Goal: Task Accomplishment & Management: Complete application form

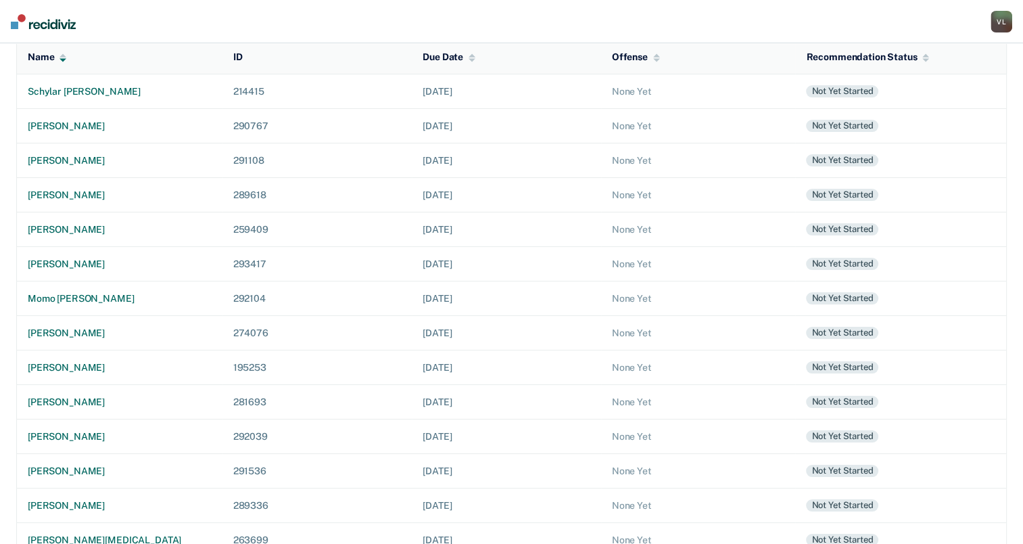
scroll to position [133, 0]
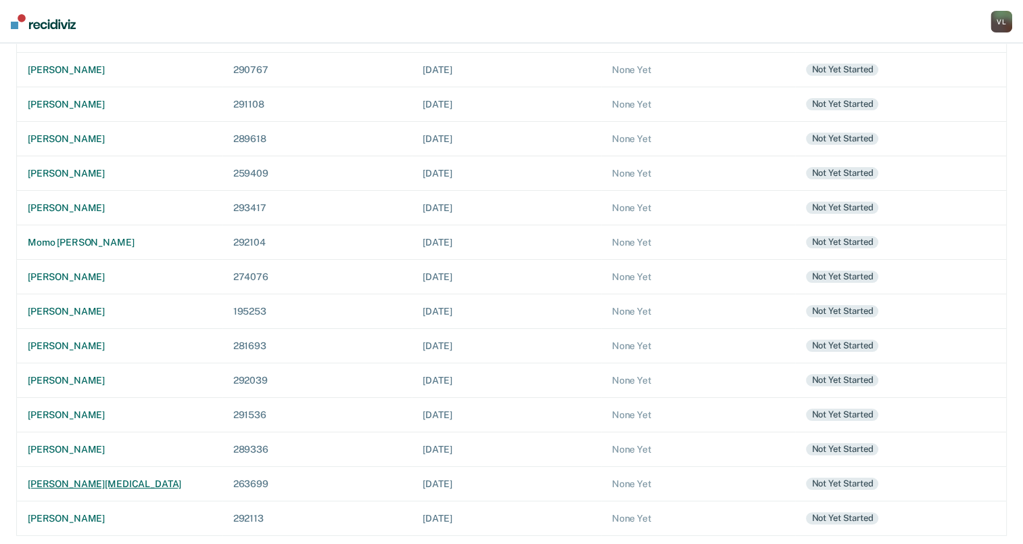
click at [82, 481] on div "[PERSON_NAME][MEDICAL_DATA]" at bounding box center [120, 483] width 184 height 11
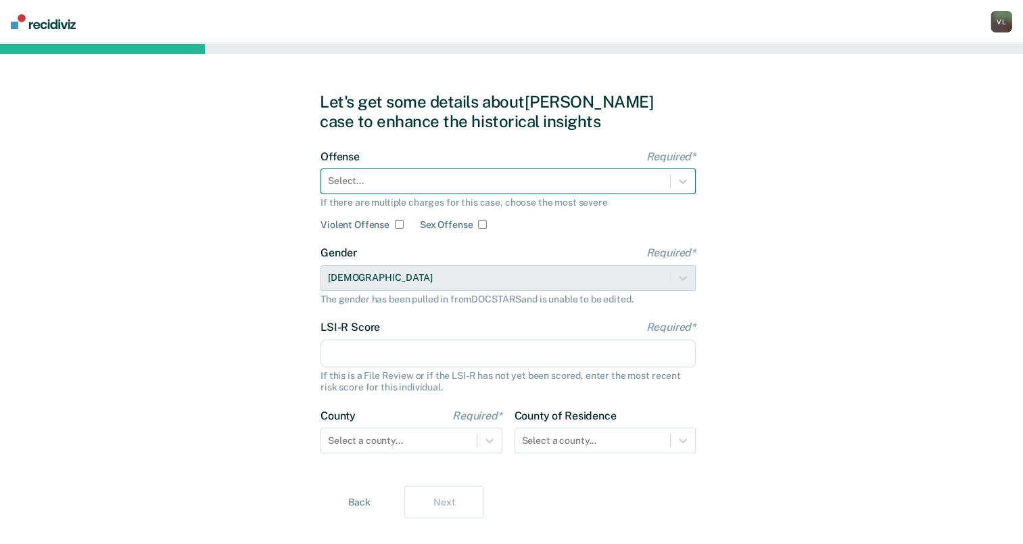
click at [427, 174] on div at bounding box center [495, 181] width 335 height 14
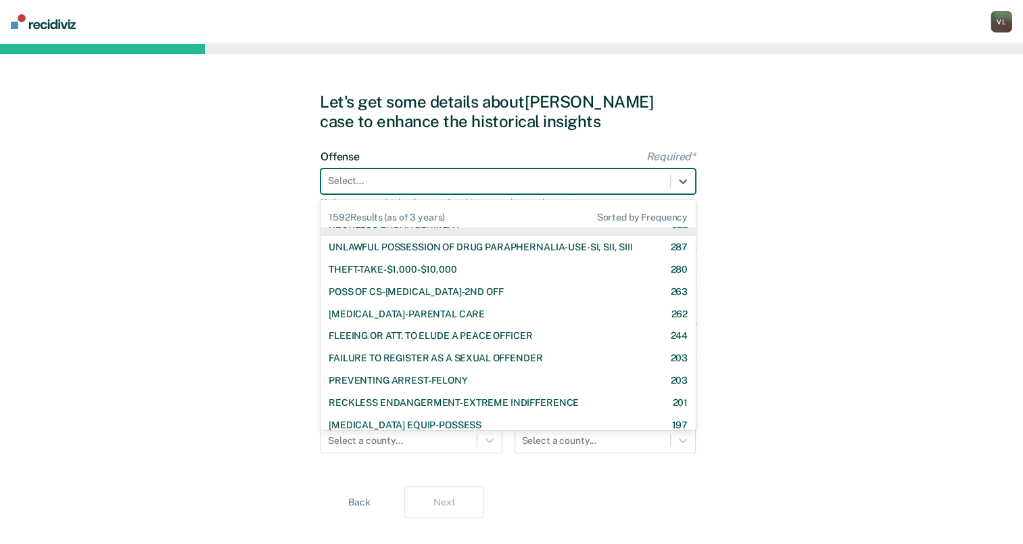
scroll to position [270, 0]
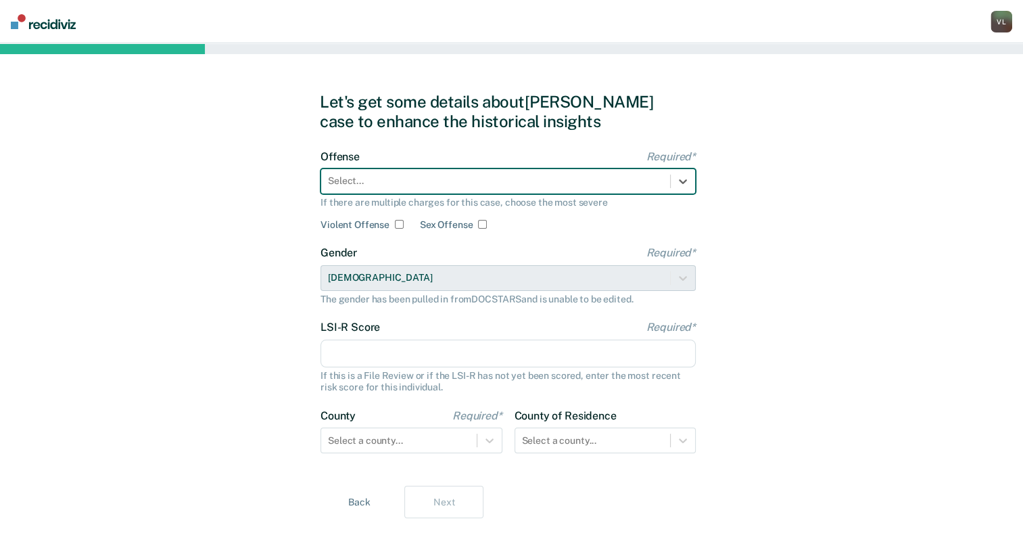
click at [414, 169] on div "Select..." at bounding box center [507, 181] width 375 height 26
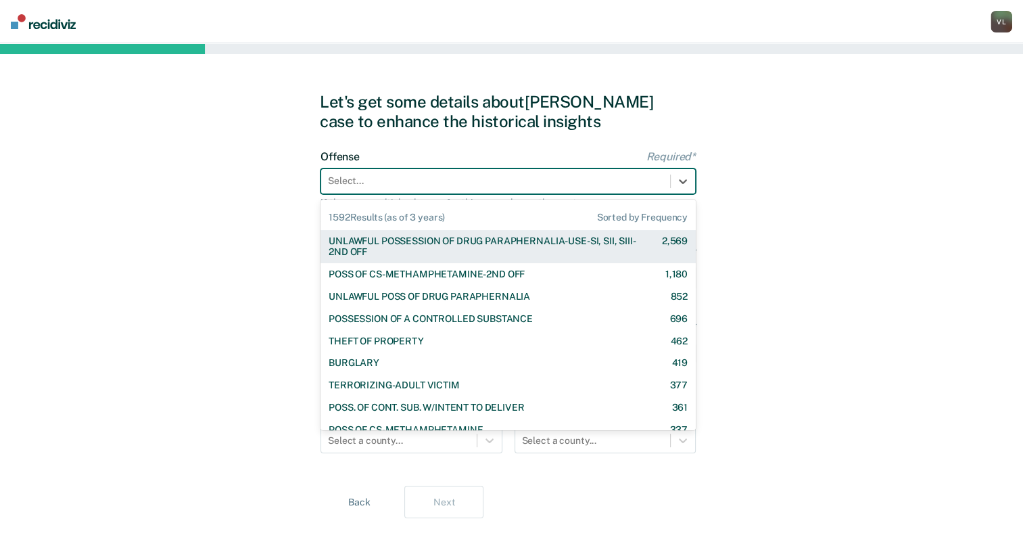
click at [412, 175] on div at bounding box center [495, 181] width 335 height 14
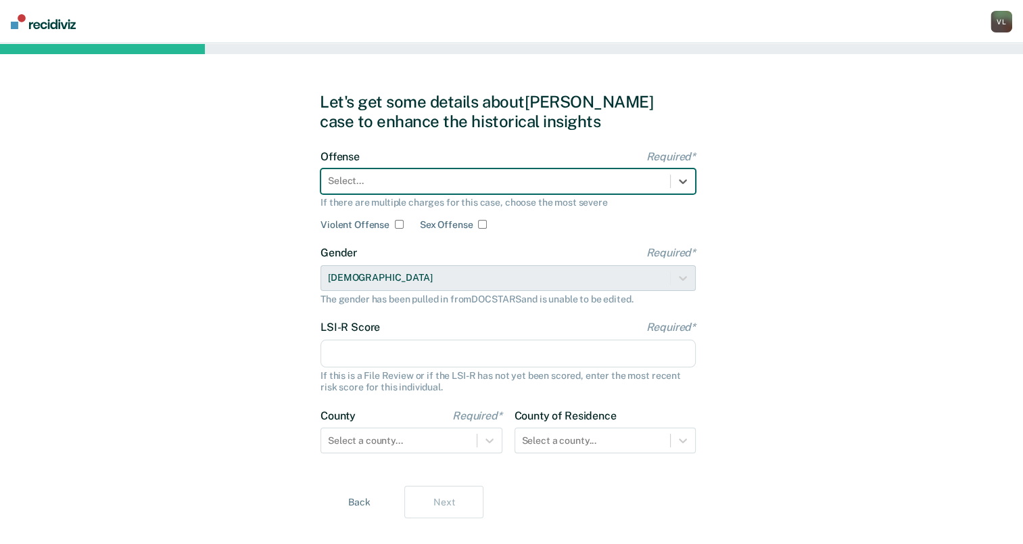
click at [391, 174] on div at bounding box center [495, 181] width 335 height 14
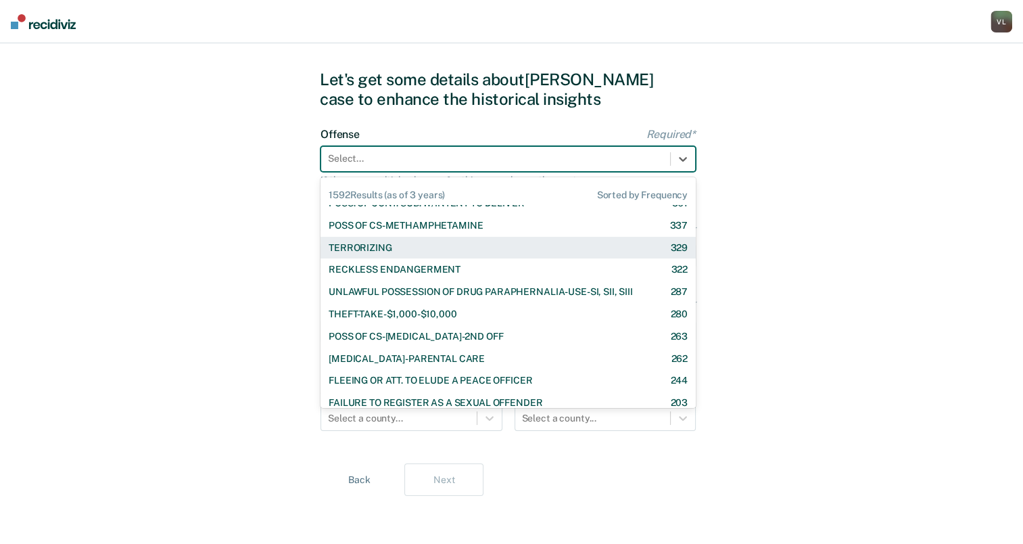
scroll to position [203, 0]
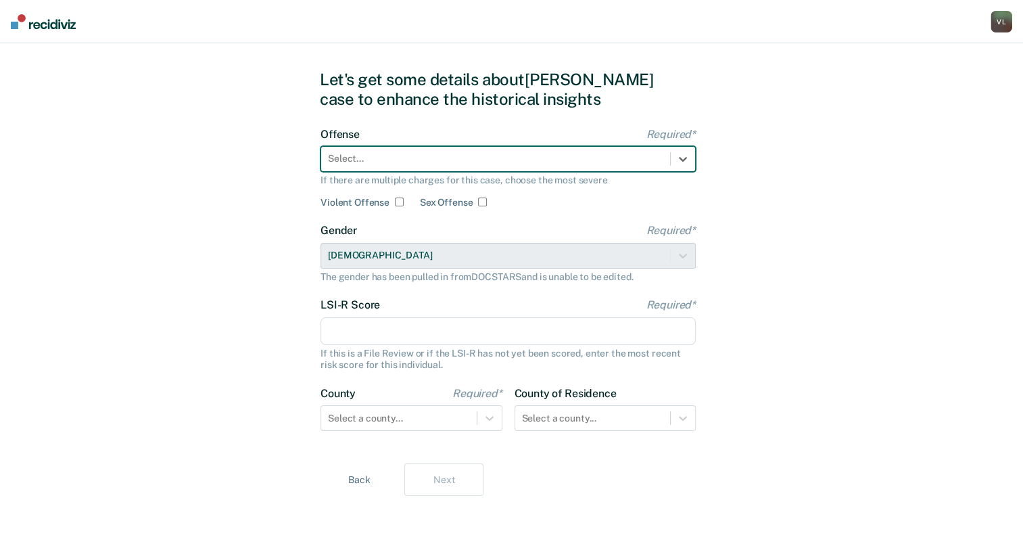
click at [450, 159] on div at bounding box center [495, 158] width 335 height 14
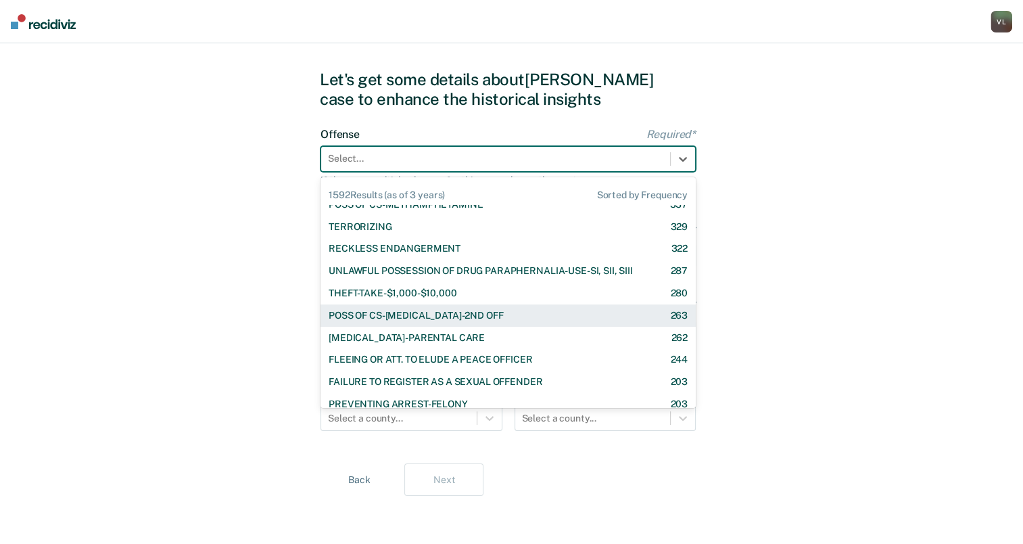
click at [430, 314] on div "POSS OF CS-[MEDICAL_DATA]-2ND OFF" at bounding box center [416, 315] width 174 height 11
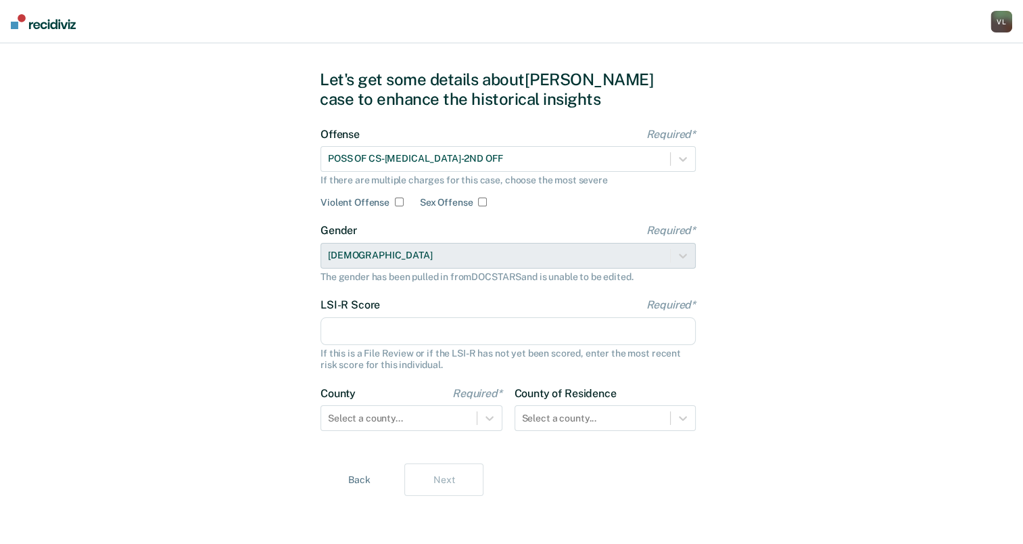
click at [375, 332] on input "LSI-R Score Required*" at bounding box center [507, 331] width 375 height 28
type input "34"
click at [482, 414] on div "Select a county..." at bounding box center [411, 417] width 182 height 26
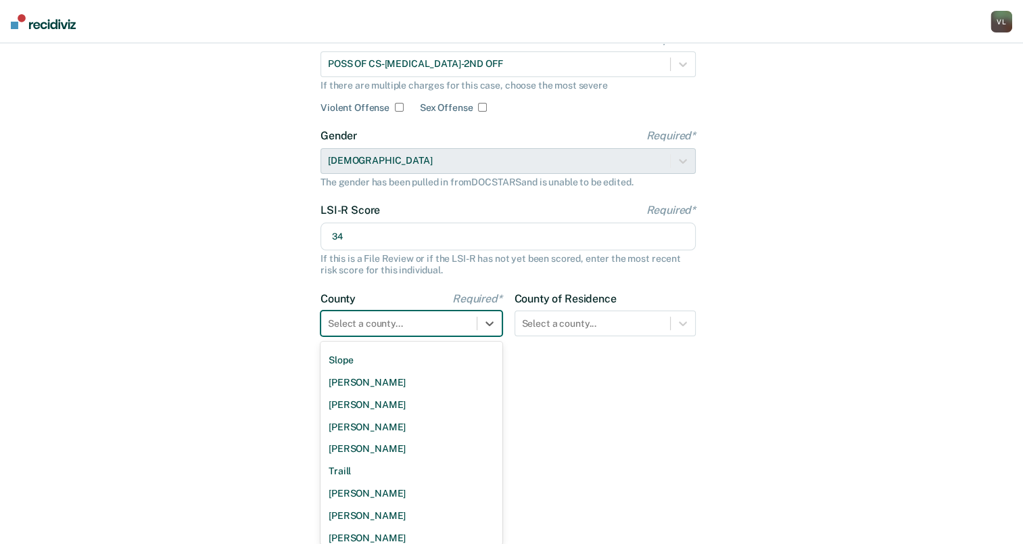
scroll to position [978, 0]
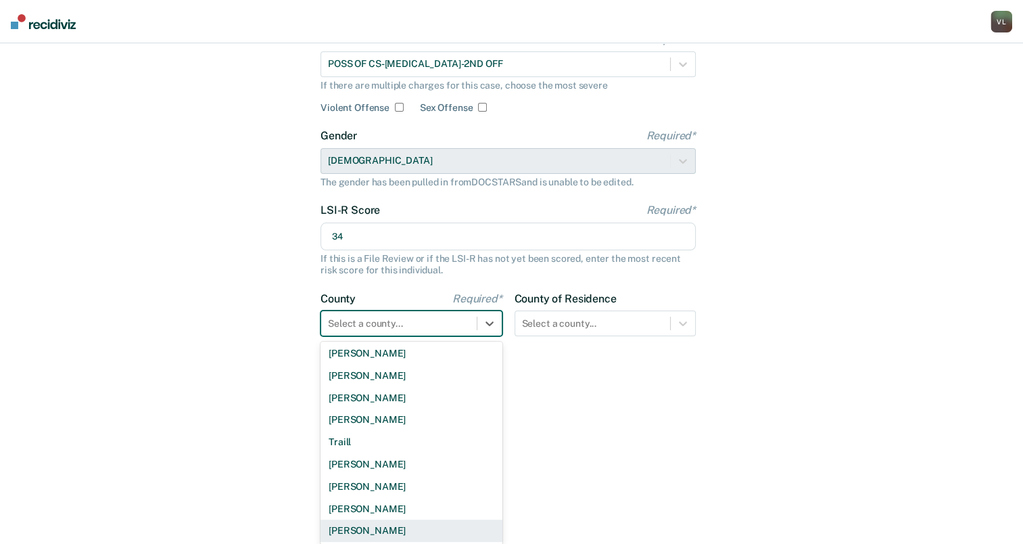
click at [341, 530] on div "[PERSON_NAME]" at bounding box center [411, 530] width 182 height 22
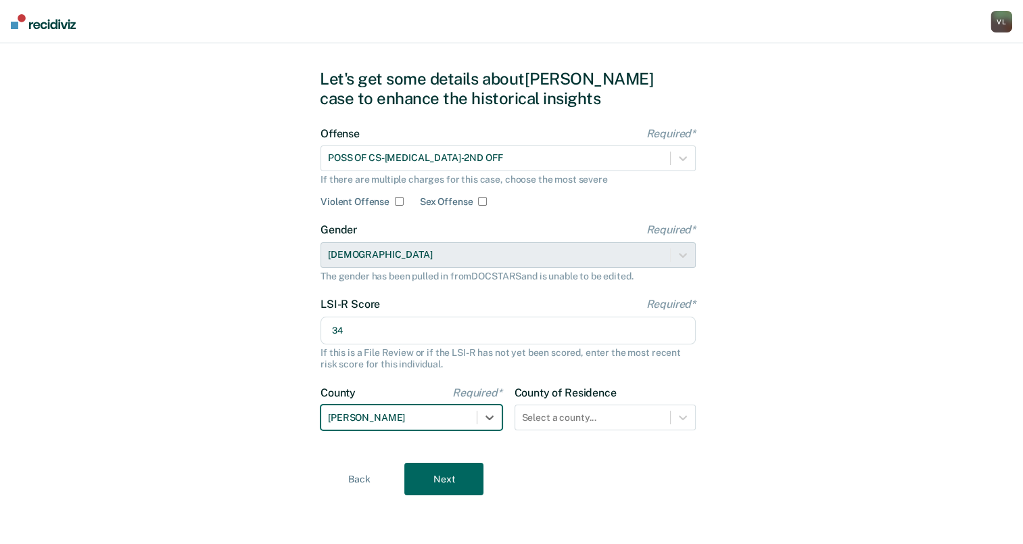
scroll to position [22, 0]
click at [587, 414] on div "Select a county..." at bounding box center [606, 418] width 182 height 26
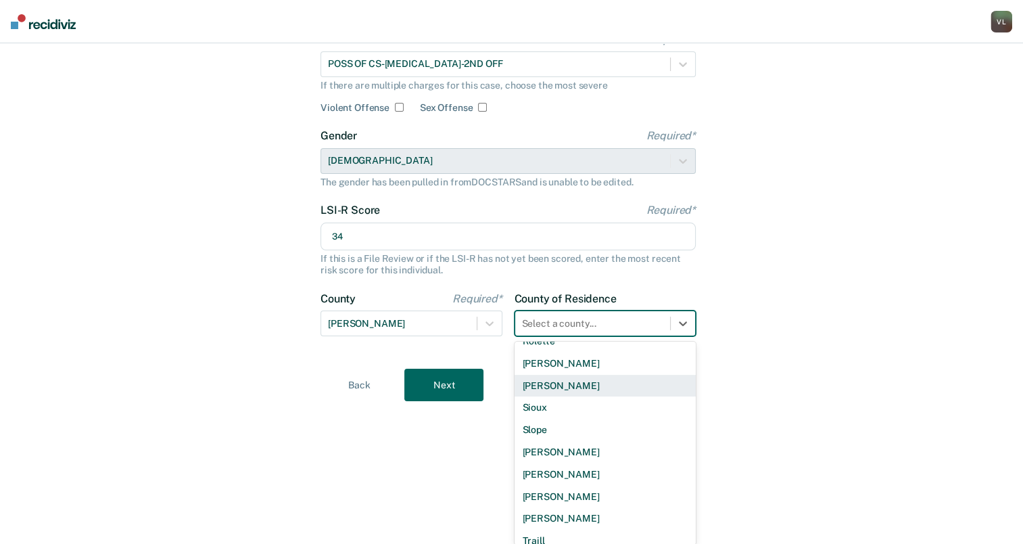
scroll to position [978, 0]
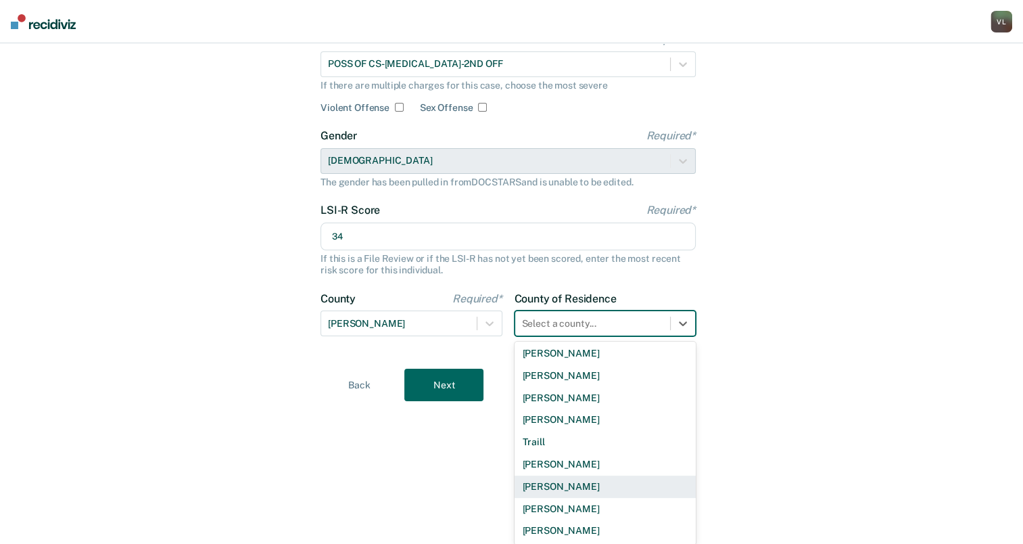
click at [550, 481] on div "[PERSON_NAME]" at bounding box center [606, 486] width 182 height 22
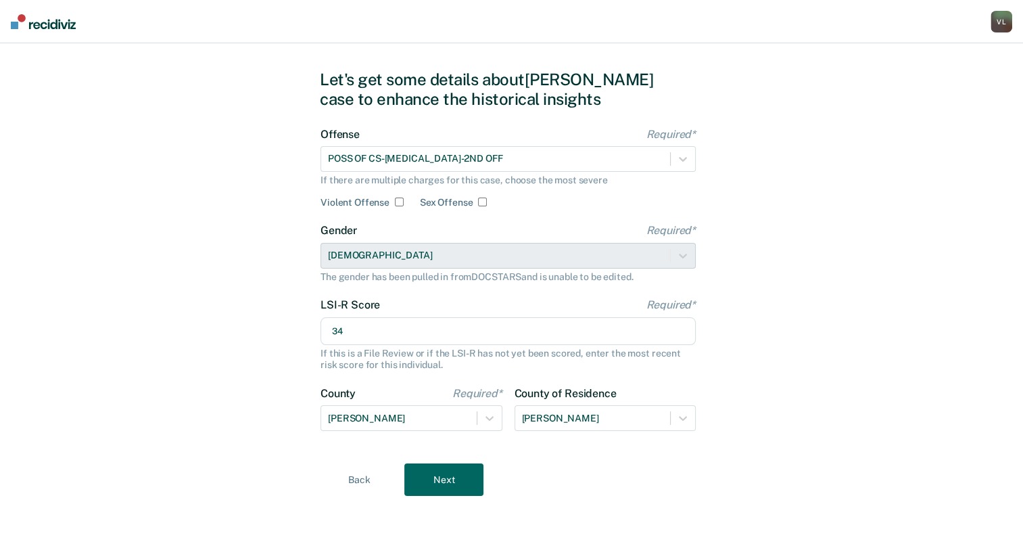
click at [439, 479] on button "Next" at bounding box center [443, 479] width 79 height 32
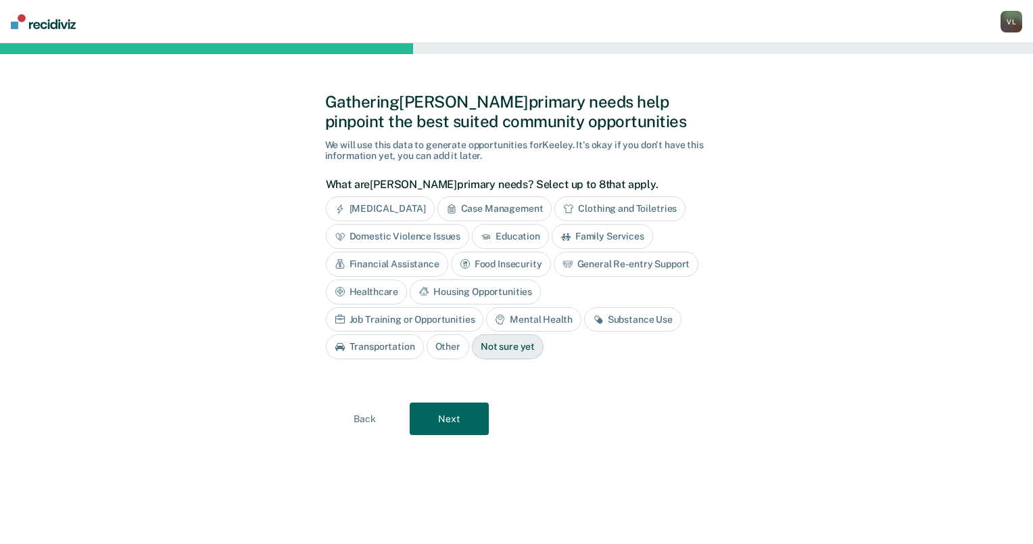
click at [500, 205] on div "Case Management" at bounding box center [494, 208] width 115 height 25
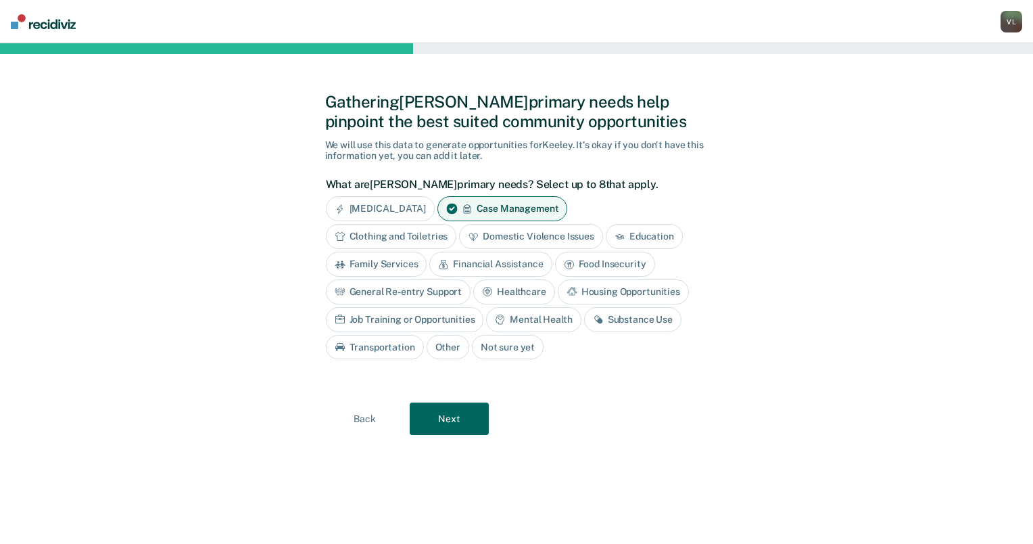
click at [373, 260] on div "Family Services" at bounding box center [376, 264] width 101 height 25
click at [608, 318] on div "Substance Use" at bounding box center [632, 319] width 97 height 25
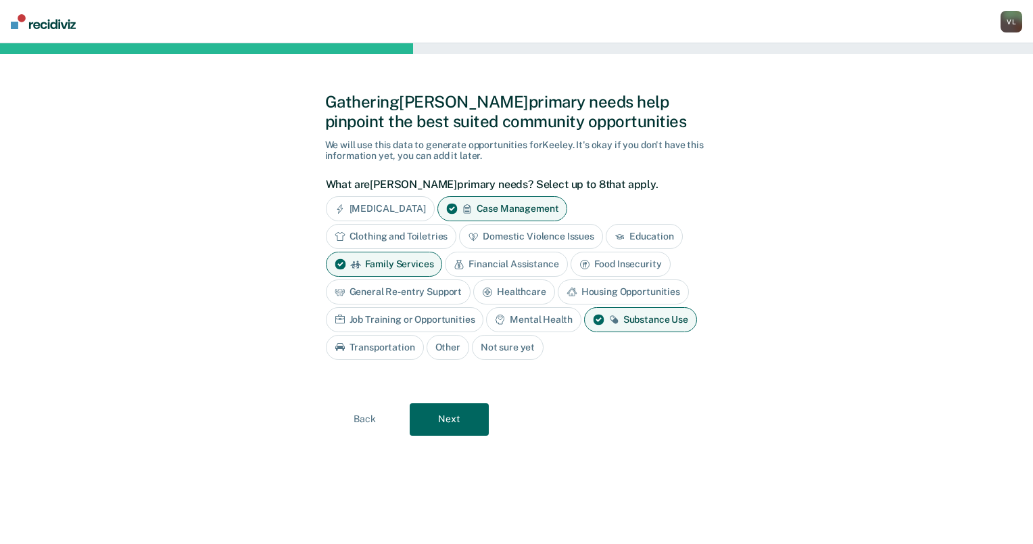
click at [649, 226] on div "Education" at bounding box center [644, 236] width 77 height 25
click at [627, 281] on div "Housing Opportunities" at bounding box center [623, 291] width 131 height 25
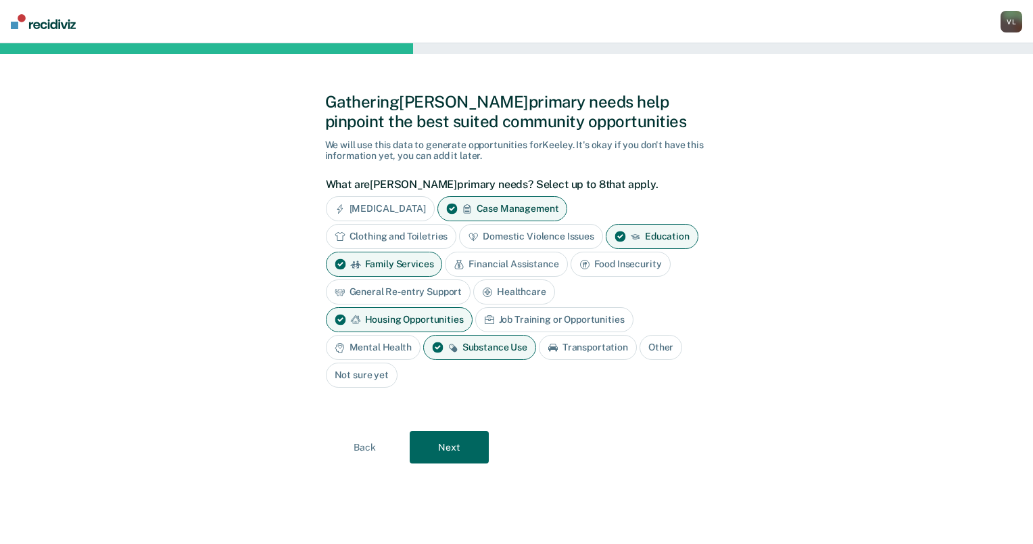
click at [565, 314] on div "Job Training or Opportunities" at bounding box center [554, 319] width 158 height 25
click at [384, 339] on div "Mental Health" at bounding box center [373, 347] width 95 height 25
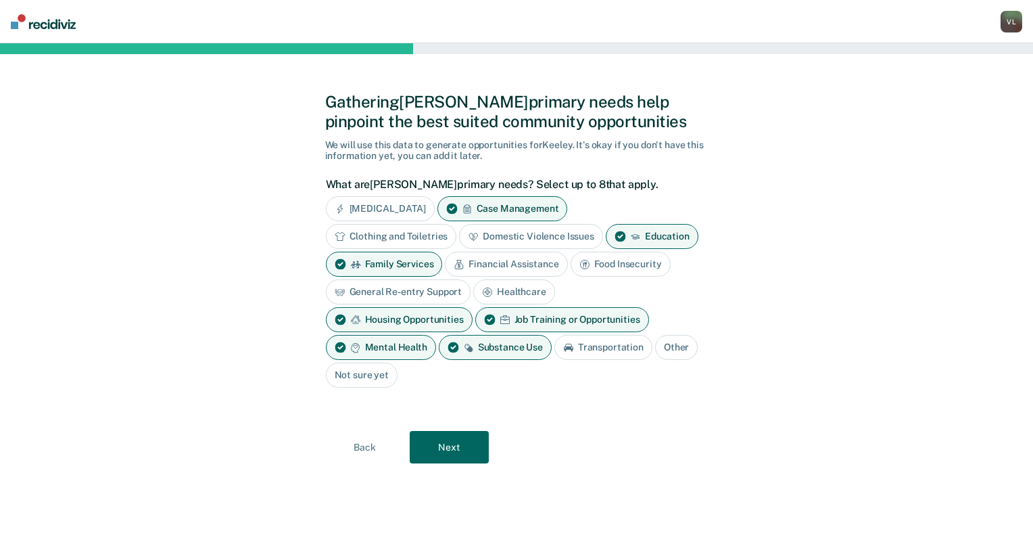
click at [602, 345] on div "Transportation" at bounding box center [603, 347] width 98 height 25
click at [454, 434] on button "Next" at bounding box center [449, 447] width 79 height 32
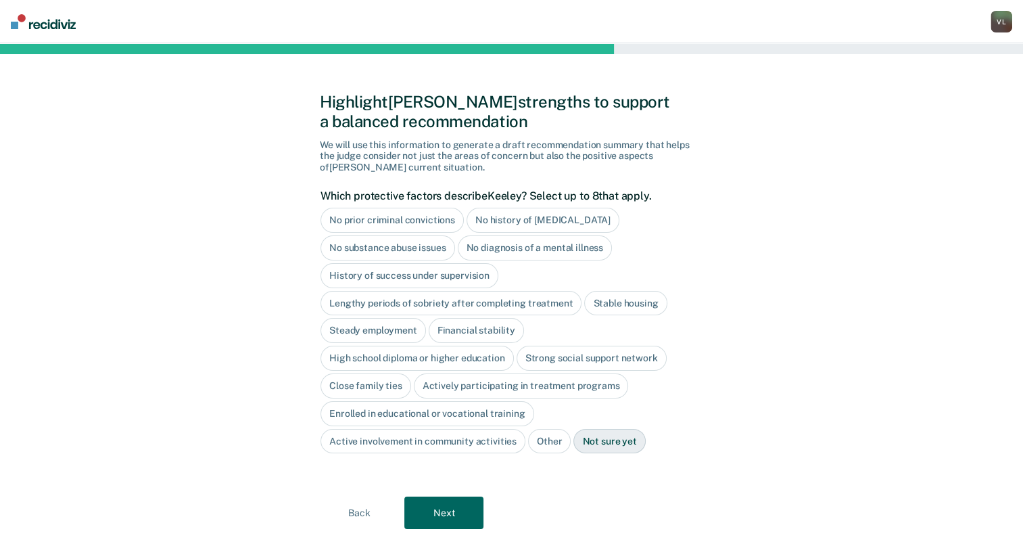
click at [621, 296] on div "Stable housing" at bounding box center [625, 303] width 82 height 25
click at [367, 328] on div "Steady employment" at bounding box center [372, 330] width 105 height 25
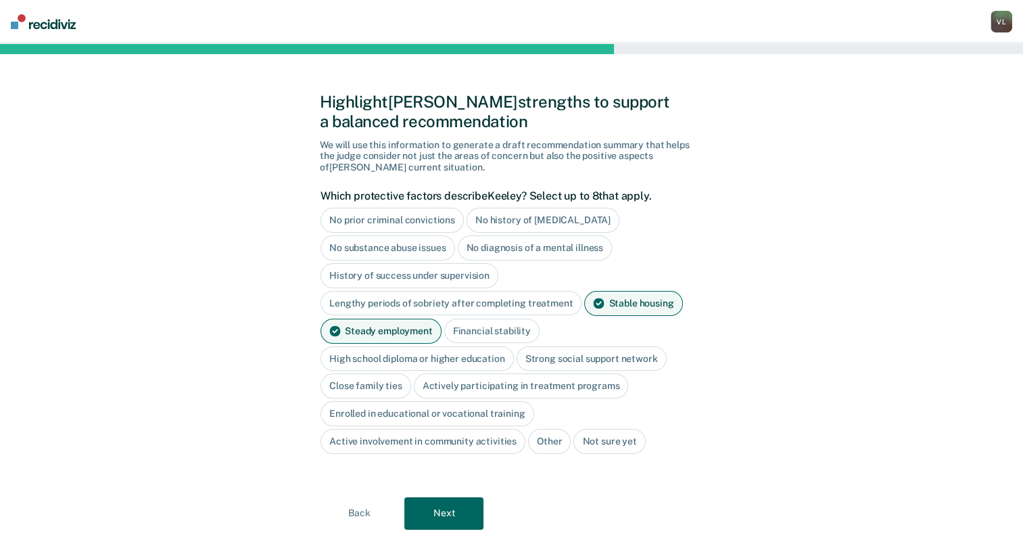
click at [496, 327] on div "Financial stability" at bounding box center [491, 330] width 95 height 25
click at [573, 384] on div "Actively participating in treatment programs" at bounding box center [521, 385] width 215 height 25
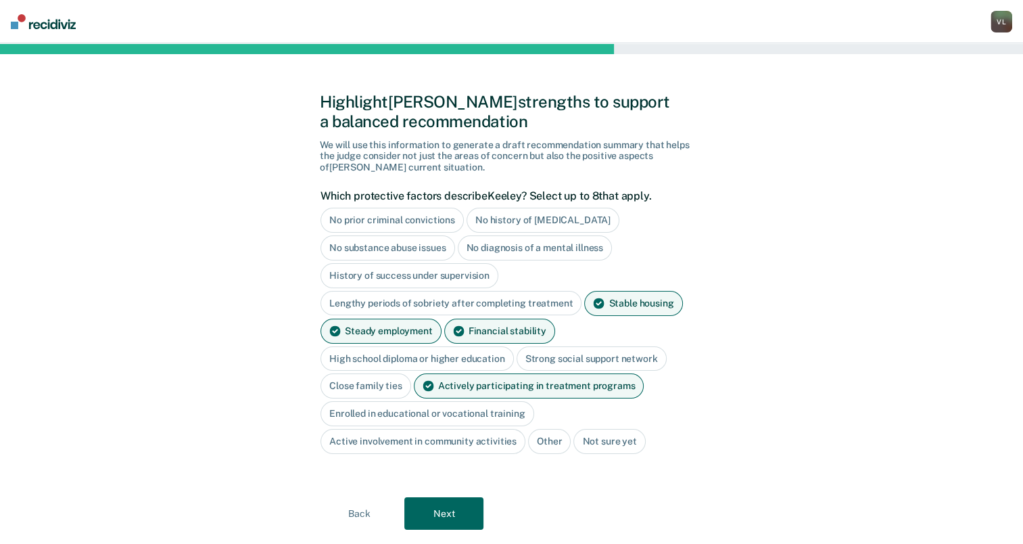
click at [462, 504] on button "Next" at bounding box center [443, 513] width 79 height 32
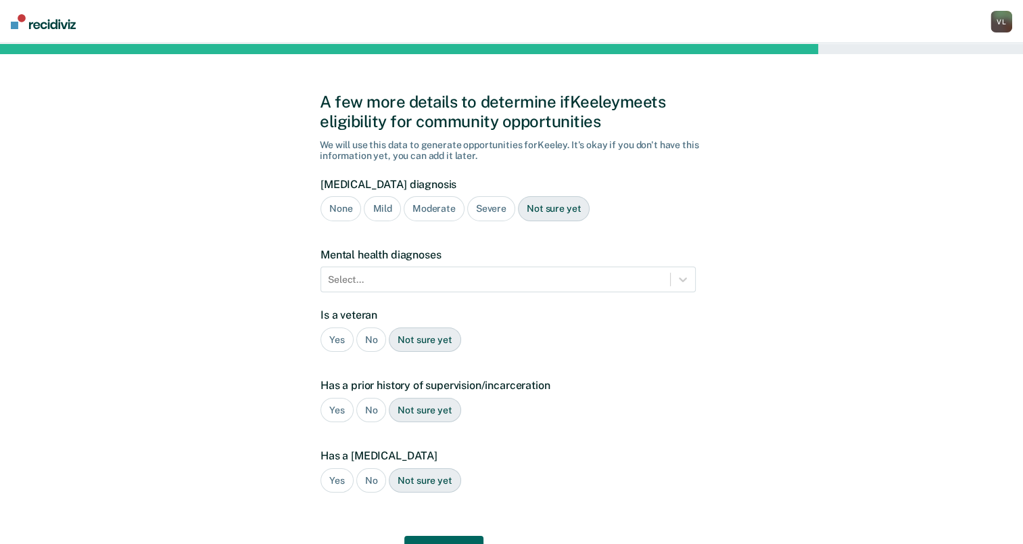
click at [484, 204] on div "Severe" at bounding box center [491, 208] width 48 height 25
click at [424, 281] on div at bounding box center [495, 279] width 335 height 14
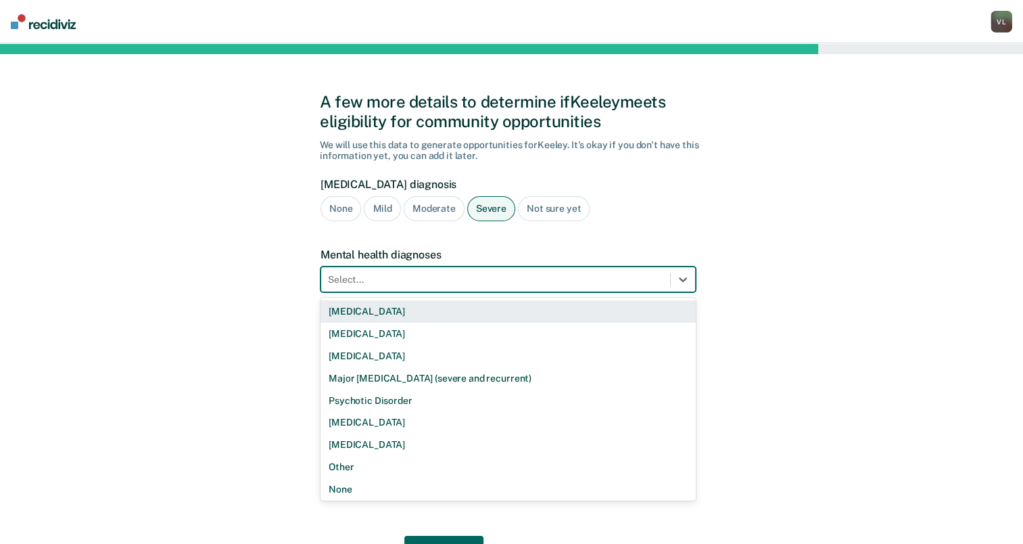
click at [424, 277] on div at bounding box center [495, 279] width 335 height 14
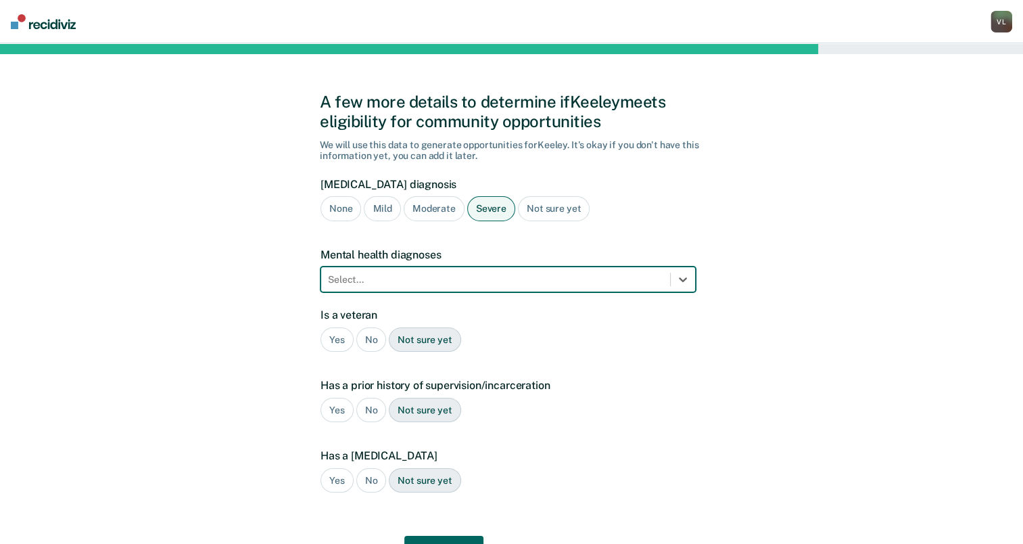
click at [365, 333] on div "No" at bounding box center [371, 339] width 30 height 25
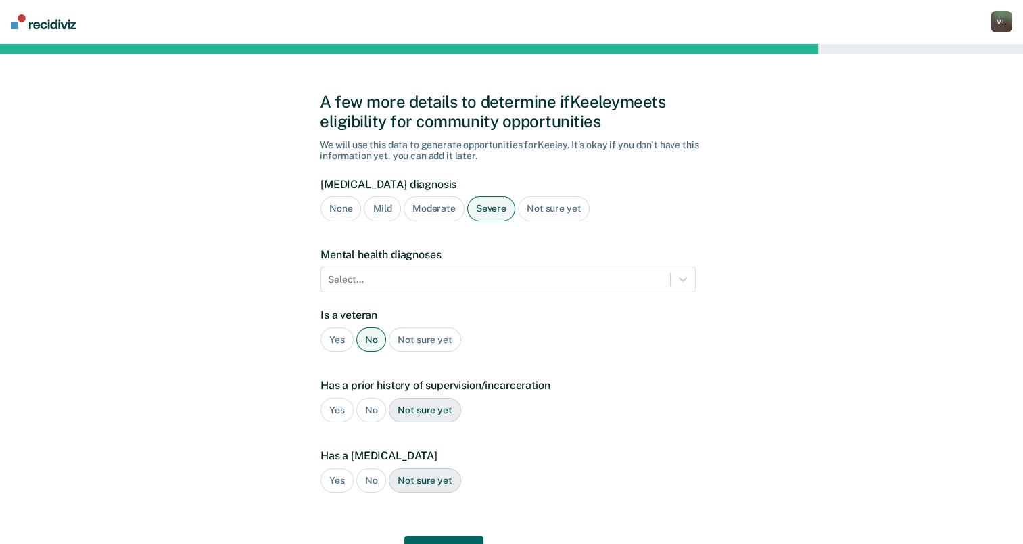
click at [331, 411] on div "Yes" at bounding box center [336, 410] width 33 height 25
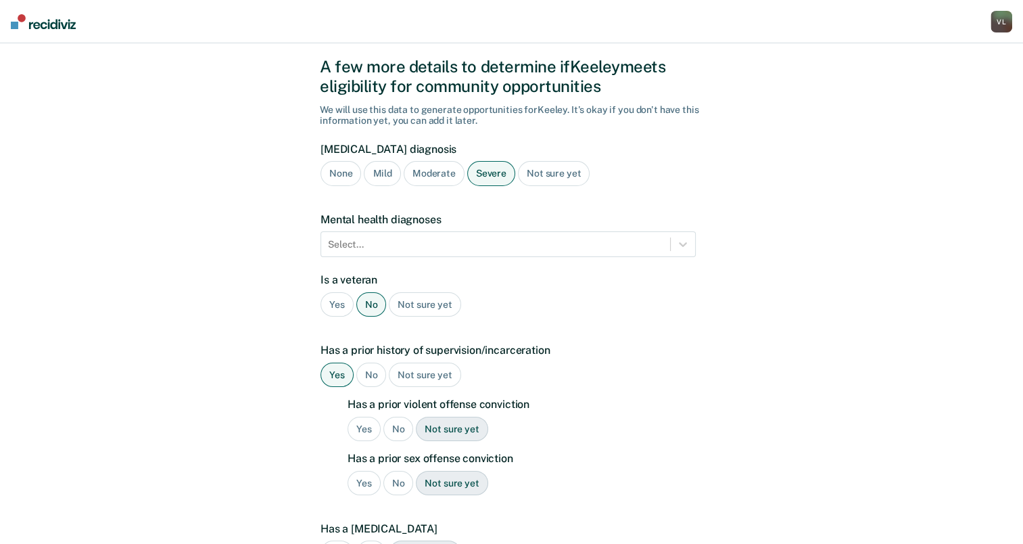
scroll to position [135, 0]
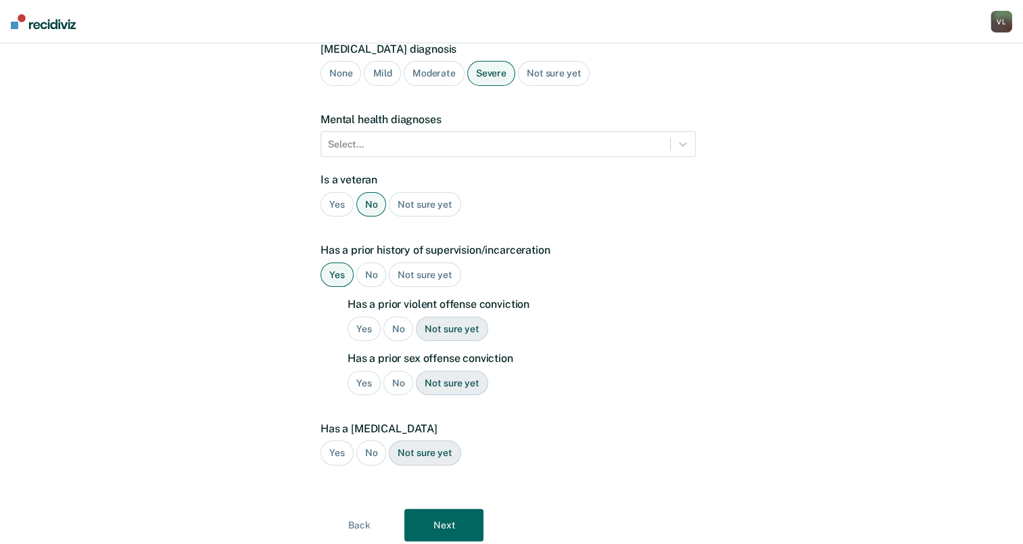
click at [358, 323] on div "Yes" at bounding box center [364, 328] width 33 height 25
click at [399, 377] on div "No" at bounding box center [398, 383] width 30 height 25
click at [373, 446] on div "No" at bounding box center [371, 452] width 30 height 25
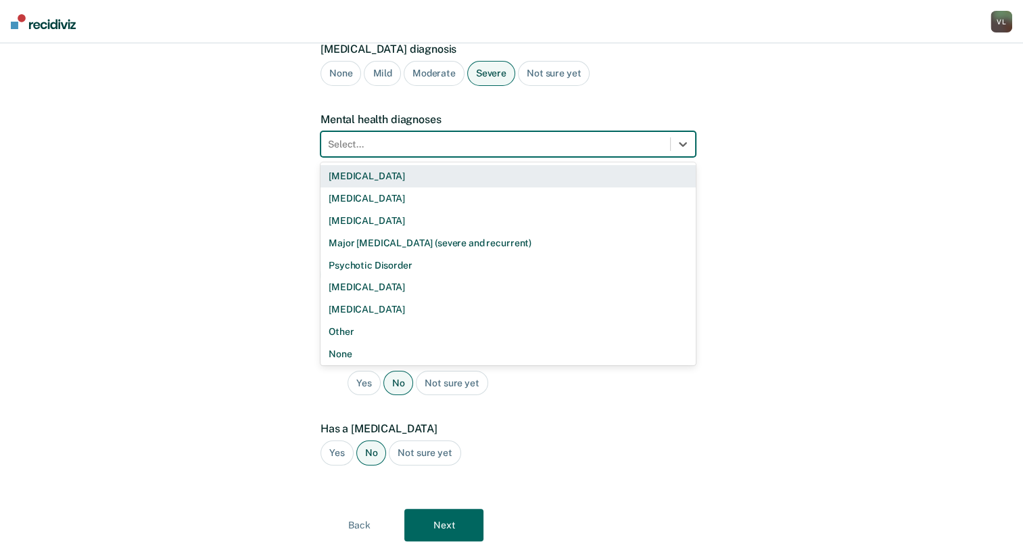
click at [340, 143] on div at bounding box center [495, 144] width 335 height 14
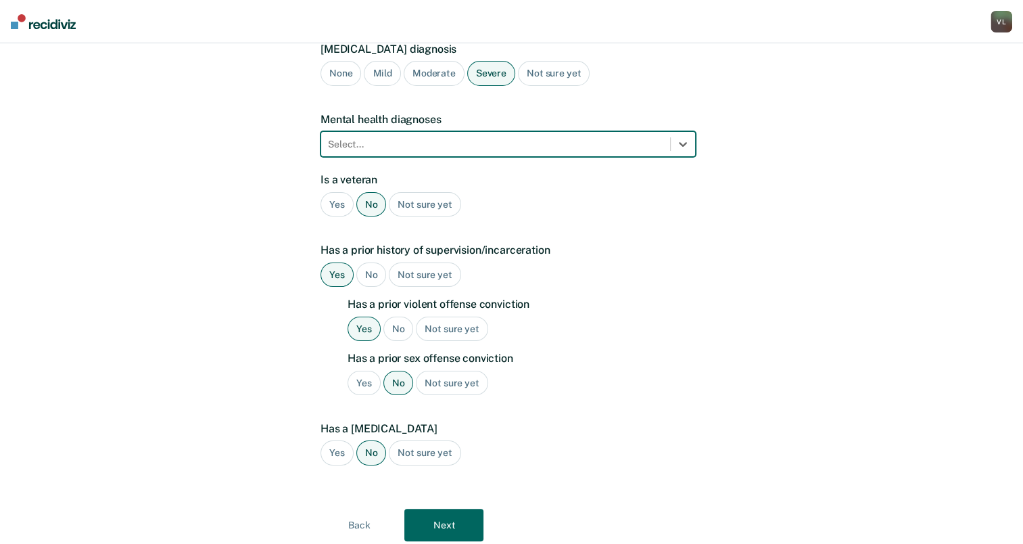
click at [378, 145] on div at bounding box center [495, 144] width 335 height 14
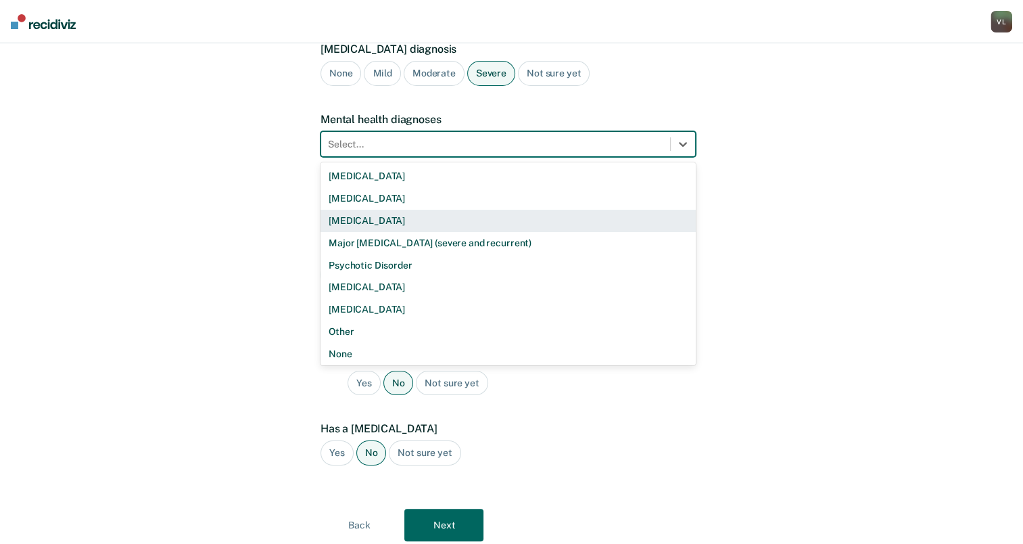
scroll to position [2, 0]
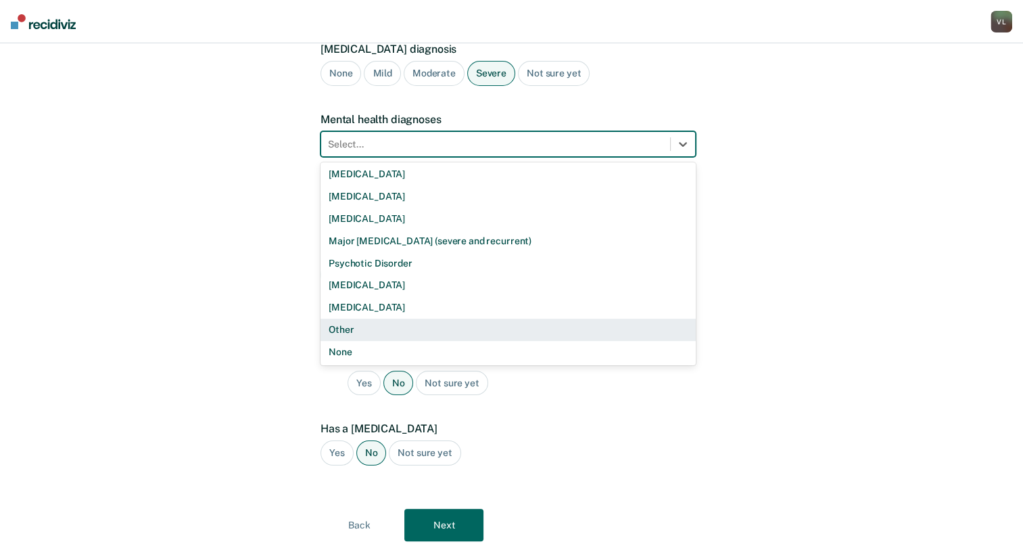
click at [348, 327] on div "Other" at bounding box center [507, 329] width 375 height 22
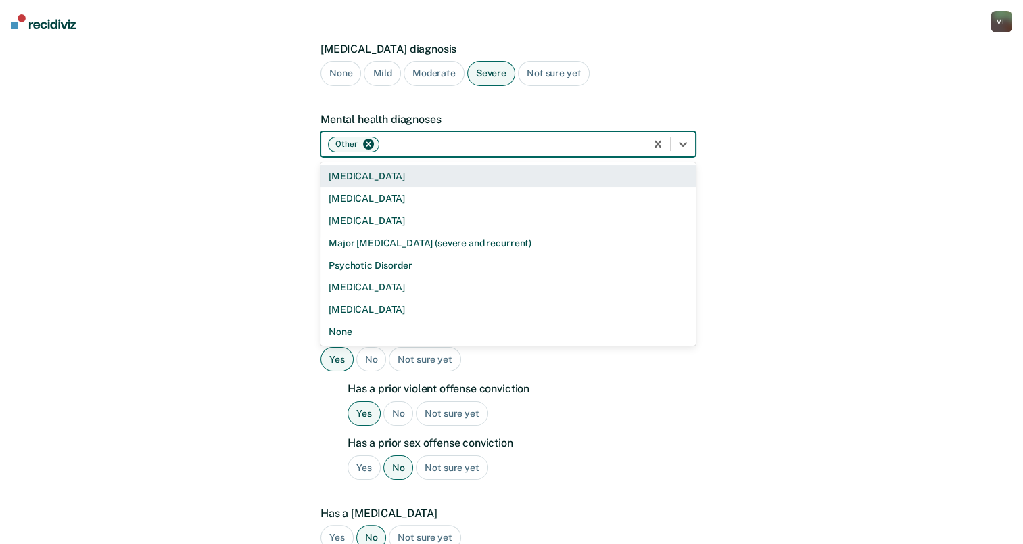
click at [416, 143] on div at bounding box center [510, 144] width 257 height 14
click at [420, 136] on div "Other" at bounding box center [483, 144] width 325 height 20
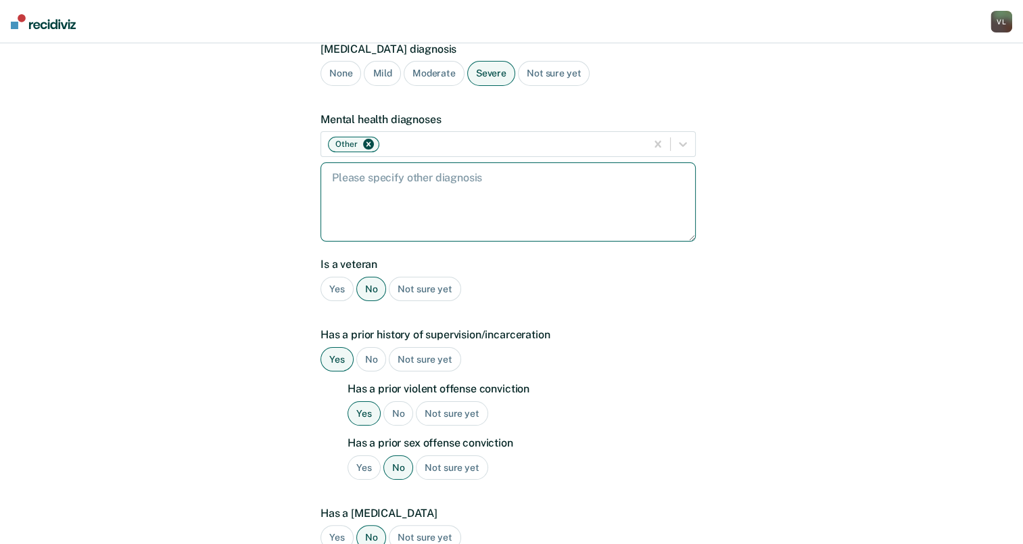
click at [393, 174] on textarea at bounding box center [507, 201] width 375 height 79
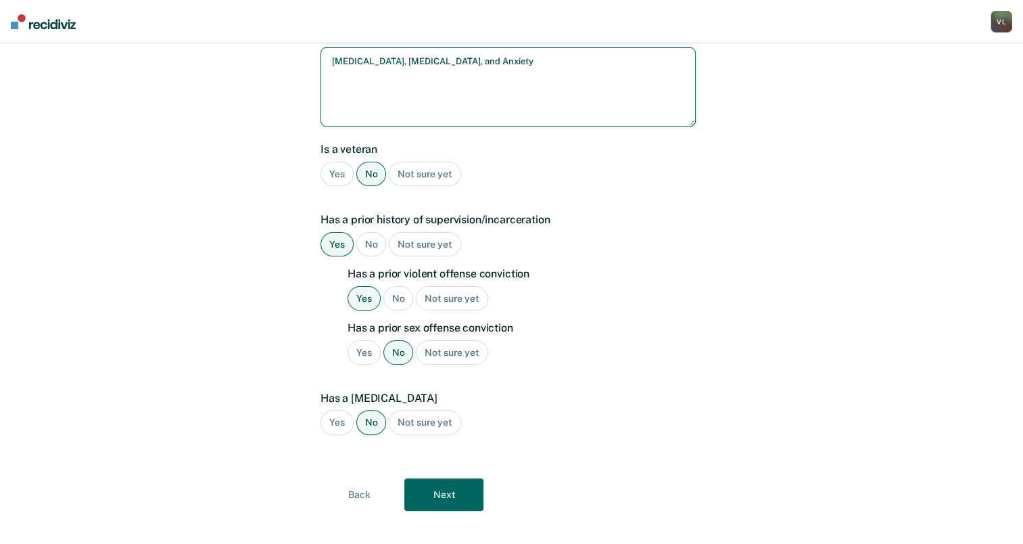
scroll to position [264, 0]
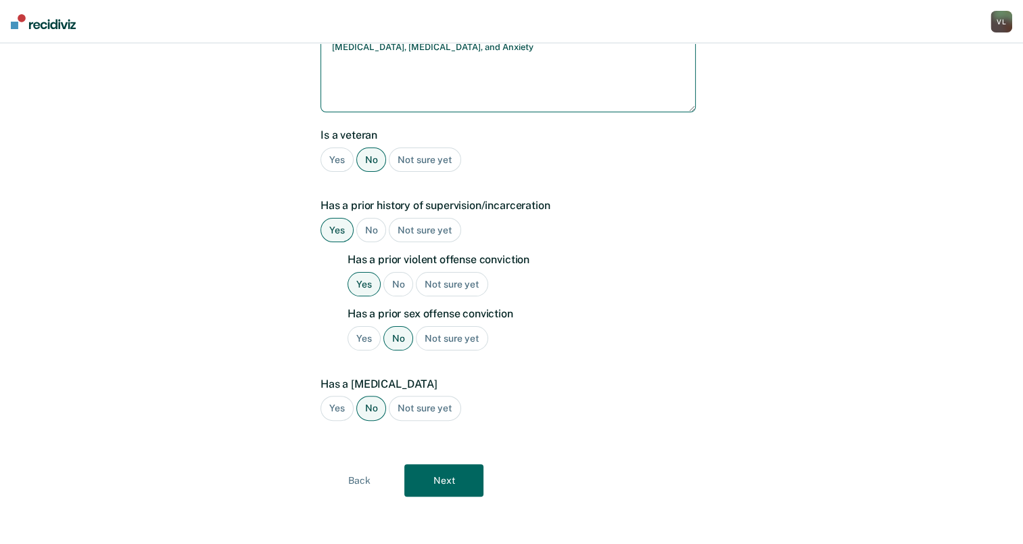
type textarea "[MEDICAL_DATA], [MEDICAL_DATA], and Anxiety"
click at [446, 465] on button "Next" at bounding box center [443, 480] width 79 height 32
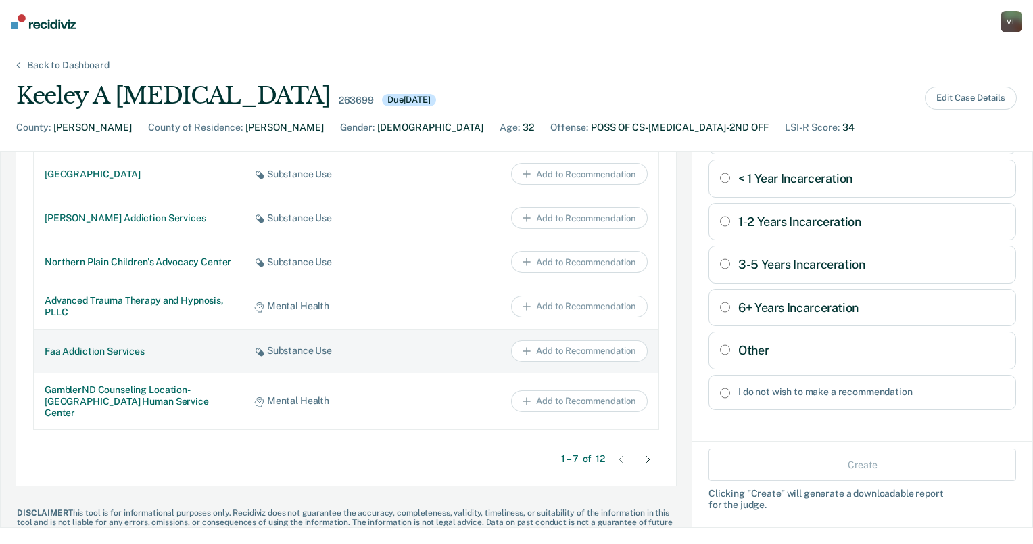
scroll to position [976, 0]
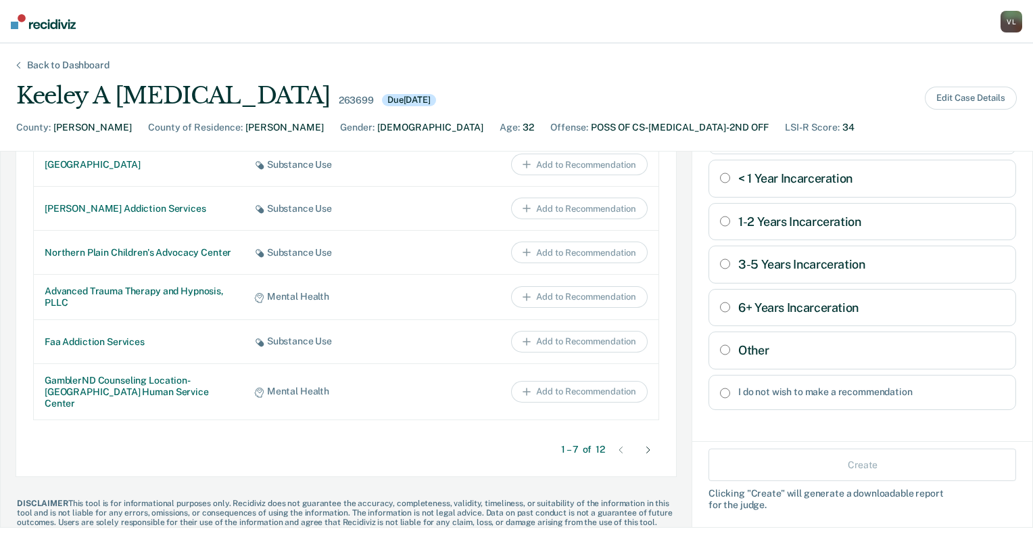
click at [641, 439] on div at bounding box center [649, 450] width 22 height 22
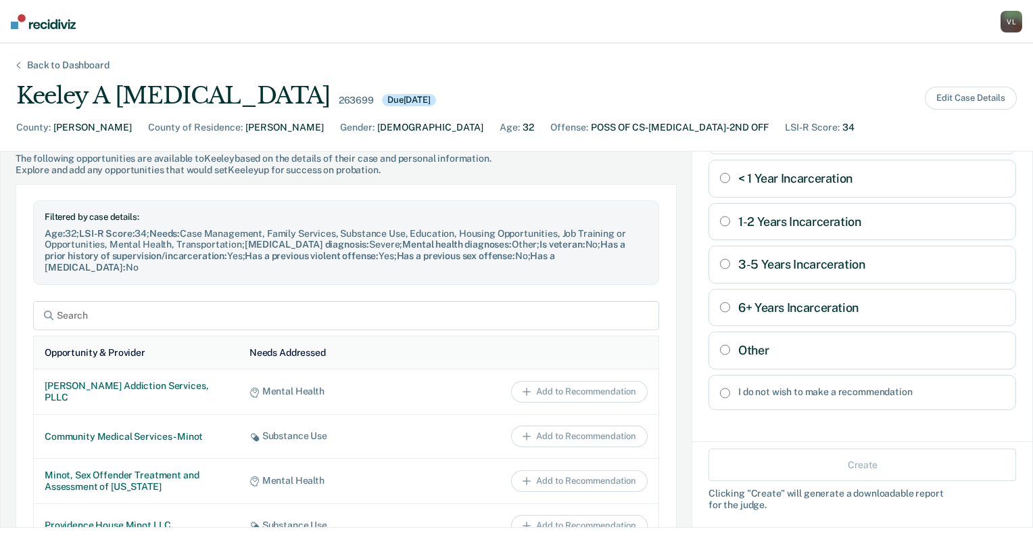
scroll to position [638, 0]
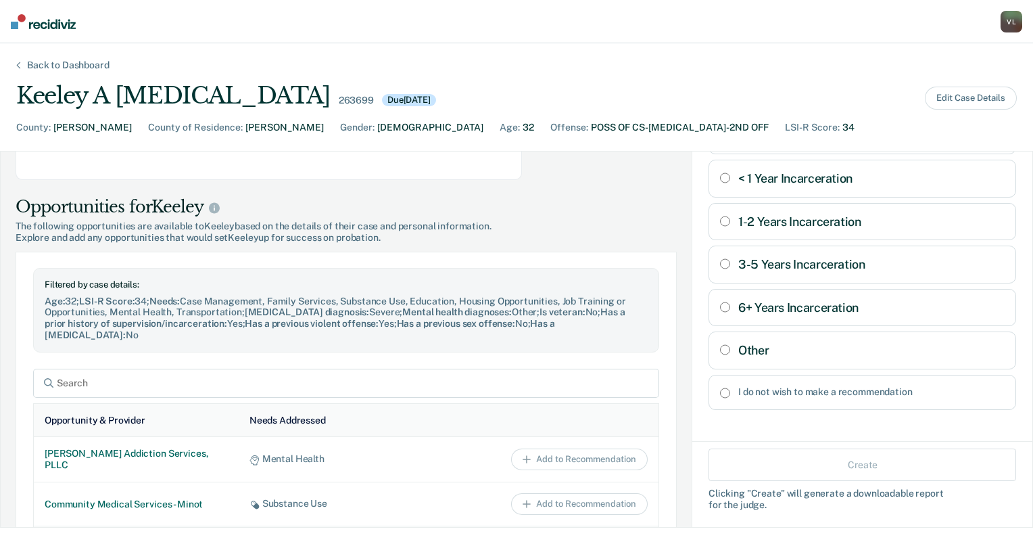
click at [758, 215] on label "1-2 Years Incarceration" at bounding box center [871, 221] width 266 height 15
click at [730, 216] on Incarceration "1-2 Years Incarceration" at bounding box center [725, 221] width 10 height 11
radio Incarceration "true"
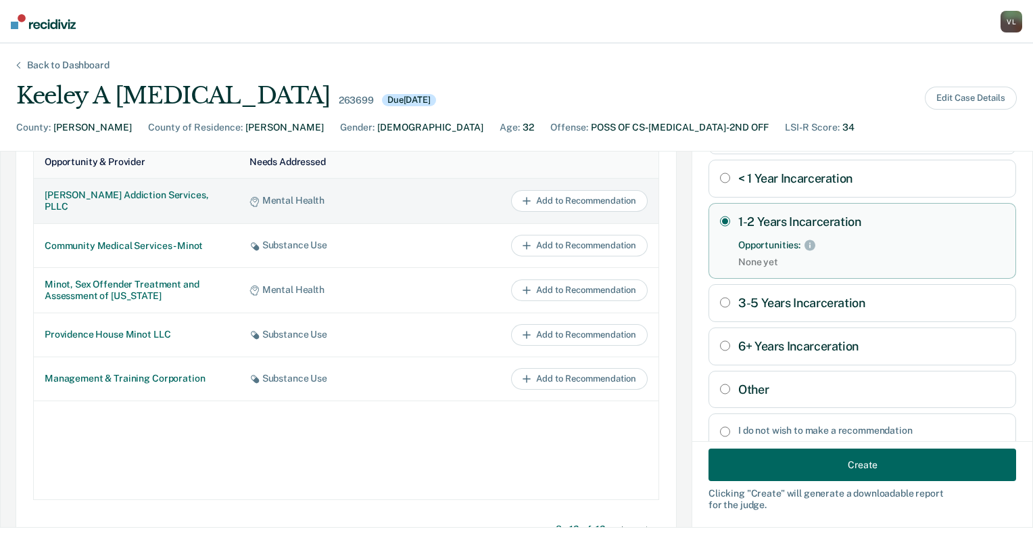
scroll to position [976, 0]
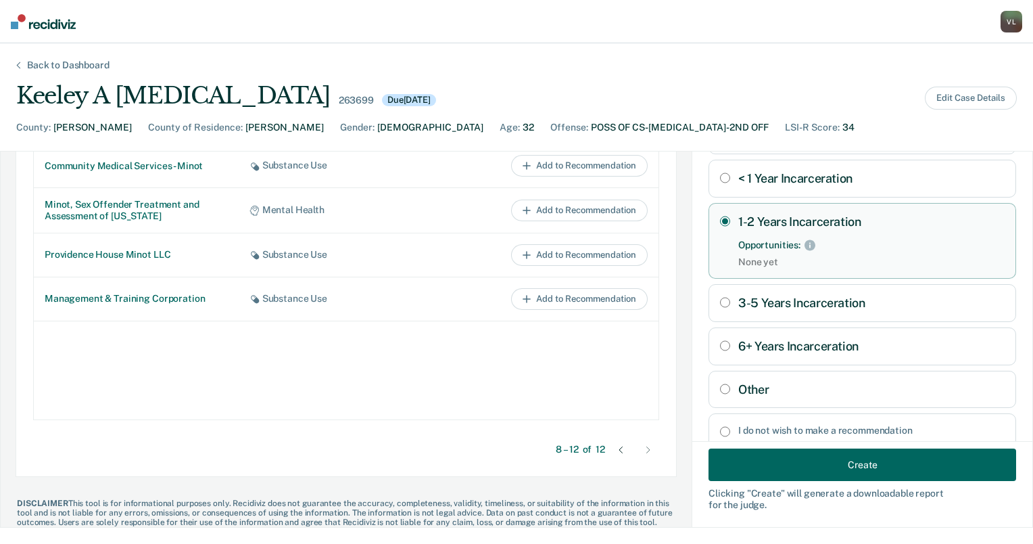
click at [616, 444] on icon at bounding box center [621, 449] width 11 height 11
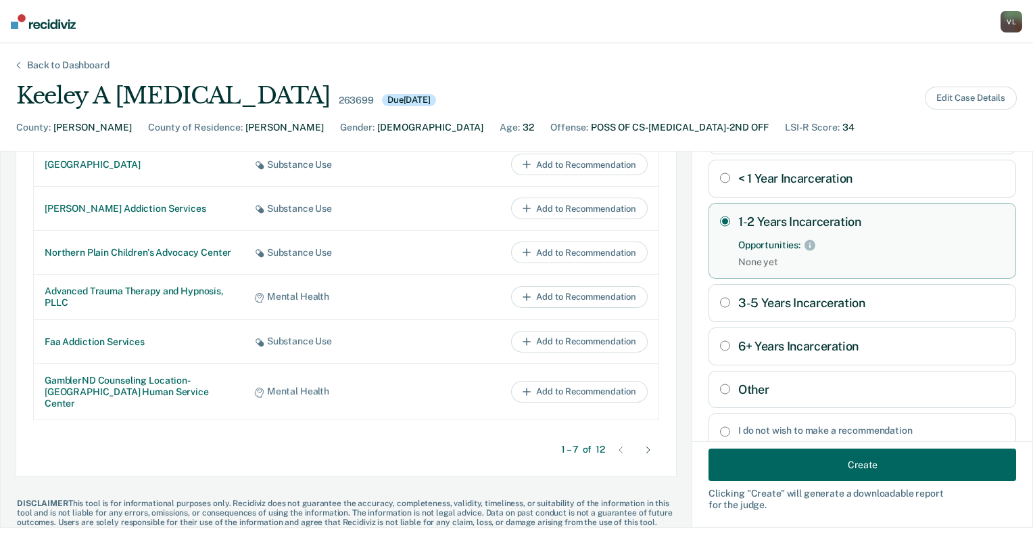
click at [616, 444] on icon at bounding box center [621, 449] width 11 height 11
click at [638, 439] on div at bounding box center [649, 450] width 22 height 22
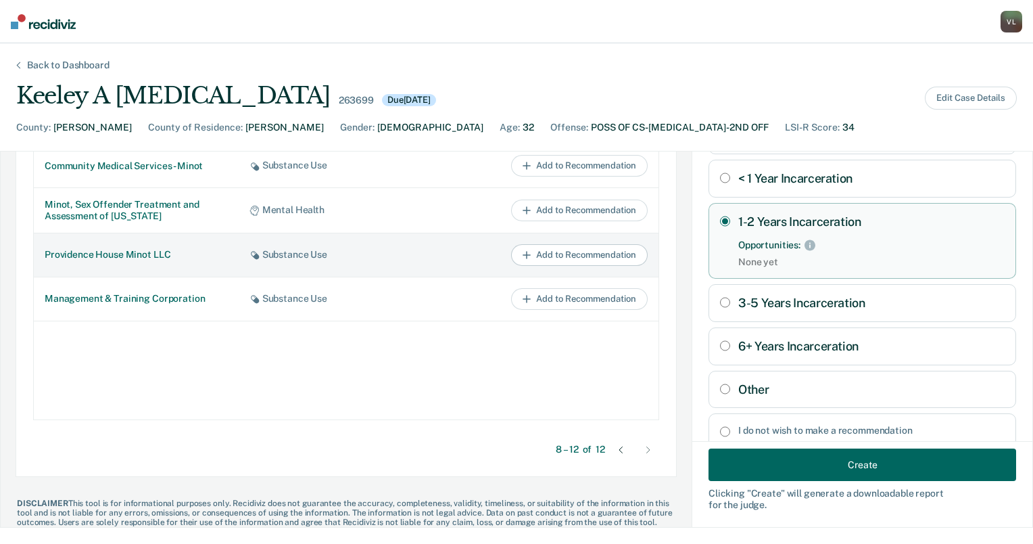
click at [544, 244] on button "Add to Recommendation" at bounding box center [579, 255] width 137 height 22
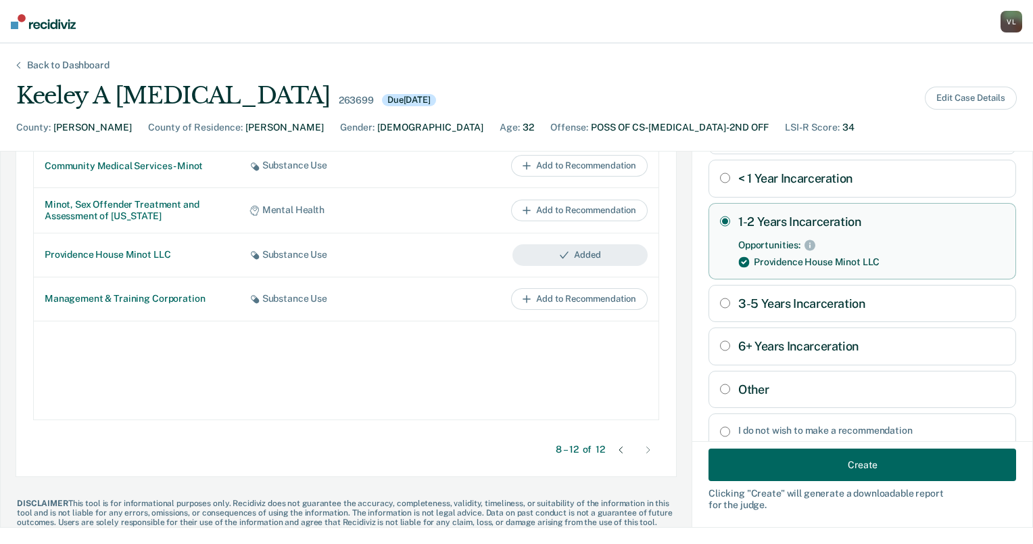
click at [757, 459] on button "Create" at bounding box center [863, 464] width 308 height 32
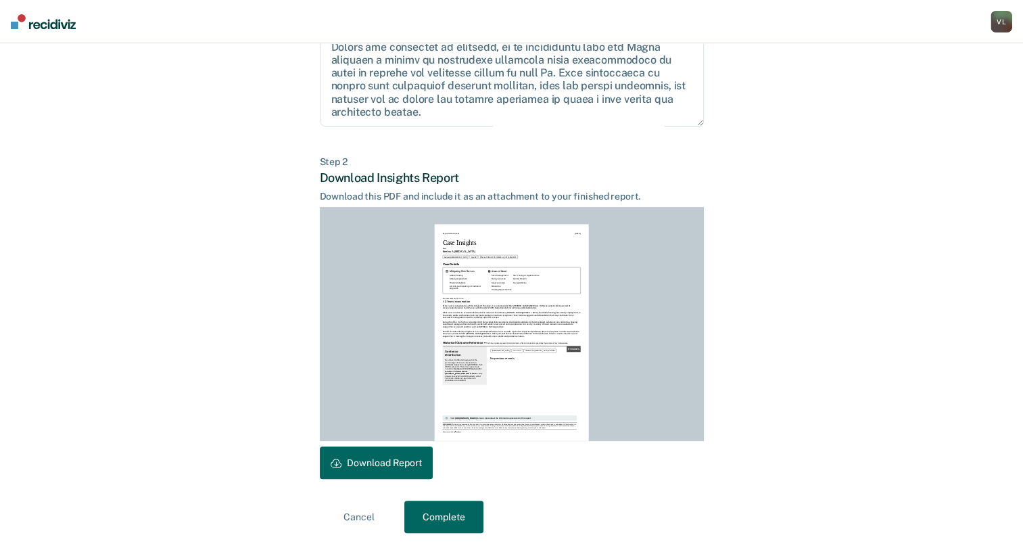
scroll to position [195, 0]
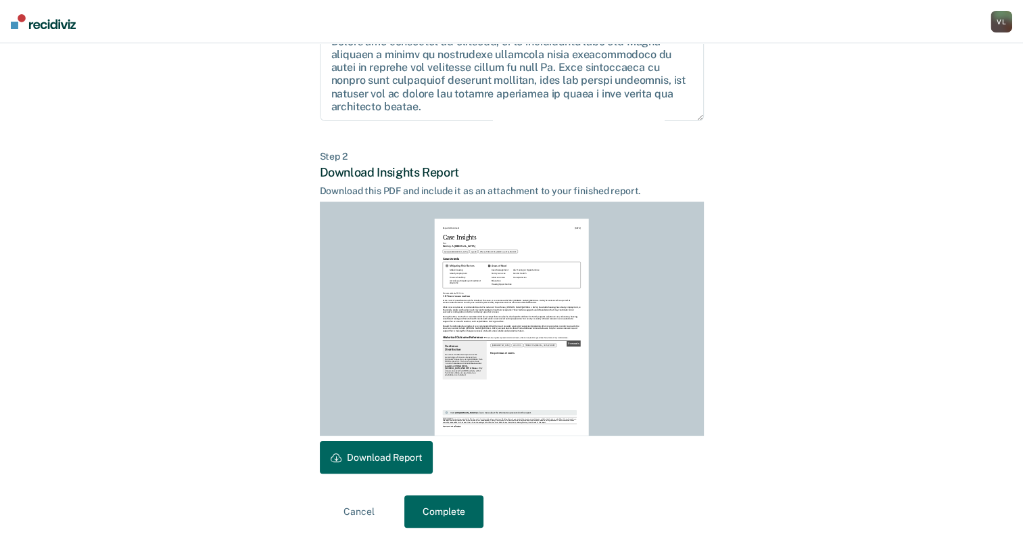
click at [398, 449] on button "Download Report" at bounding box center [376, 457] width 113 height 32
click at [447, 507] on button "Complete" at bounding box center [443, 511] width 79 height 32
